Goal: Ask a question

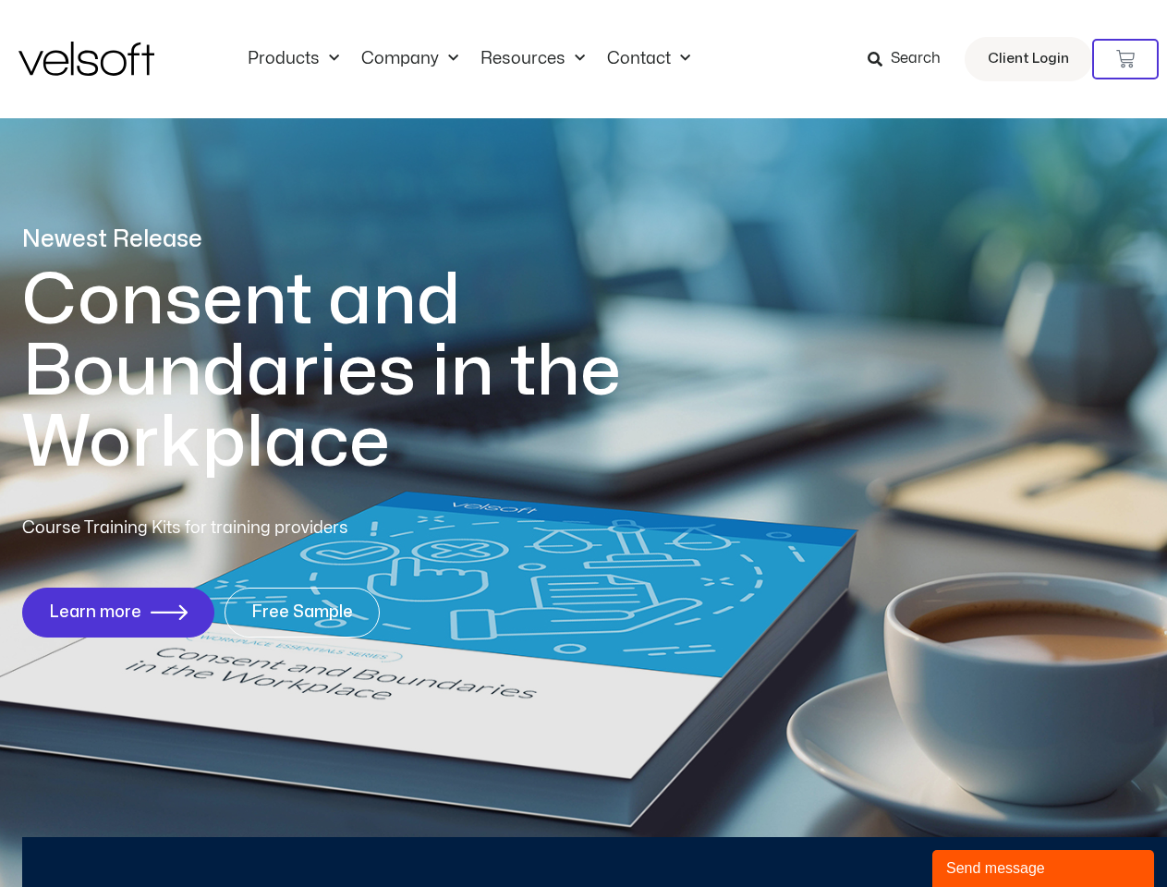
click at [583, 444] on h1 "Consent and Boundaries in the Workplace" at bounding box center [359, 371] width 674 height 213
click at [1125, 59] on icon at bounding box center [1125, 59] width 18 height 18
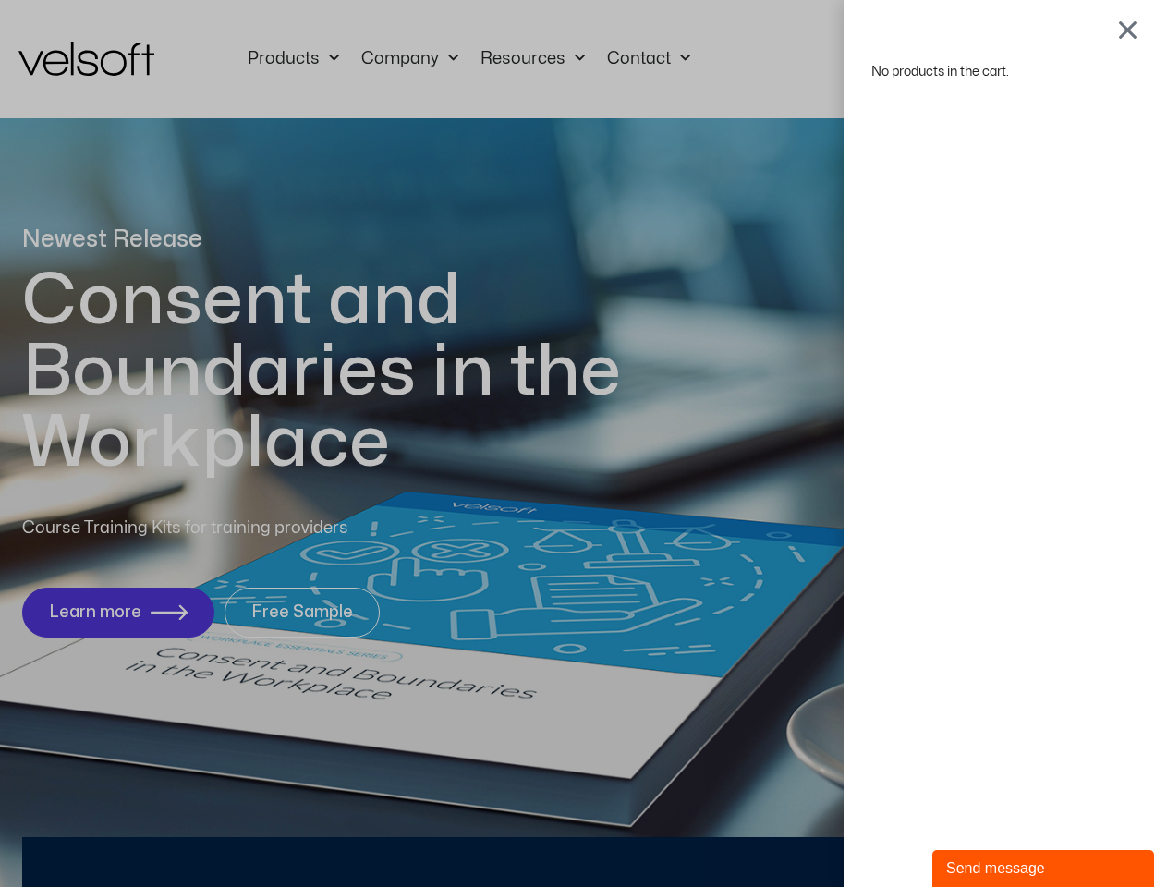
click at [1043, 869] on div "Send message" at bounding box center [1043, 868] width 194 height 22
